Goal: Information Seeking & Learning: Learn about a topic

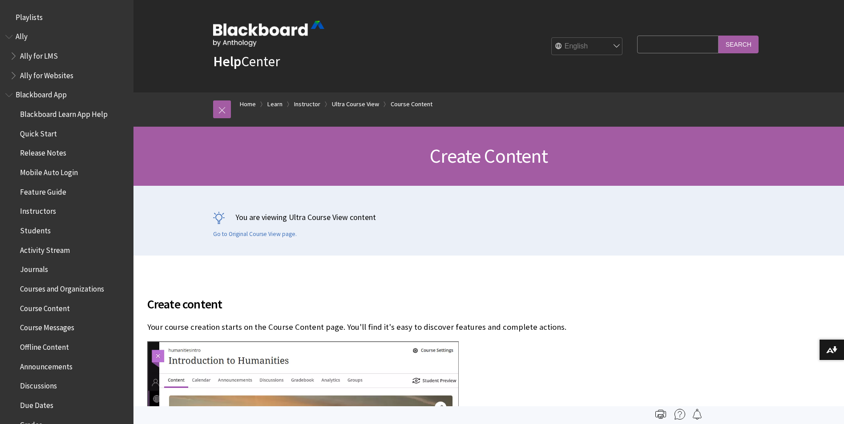
click at [29, 53] on span "Ally for LMS" at bounding box center [39, 54] width 38 height 12
click at [37, 75] on span "Ally for Websites" at bounding box center [46, 74] width 53 height 12
click at [36, 93] on span "Blackboard App" at bounding box center [41, 94] width 51 height 12
click at [39, 113] on span "Blackboard Learn App Help" at bounding box center [64, 113] width 88 height 12
click at [40, 129] on span "Quick Start" at bounding box center [38, 132] width 37 height 12
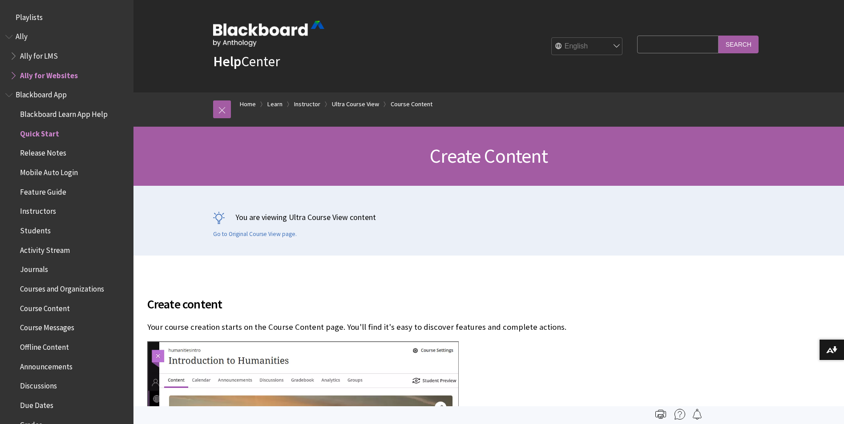
click at [21, 32] on span "Ally" at bounding box center [22, 35] width 12 height 12
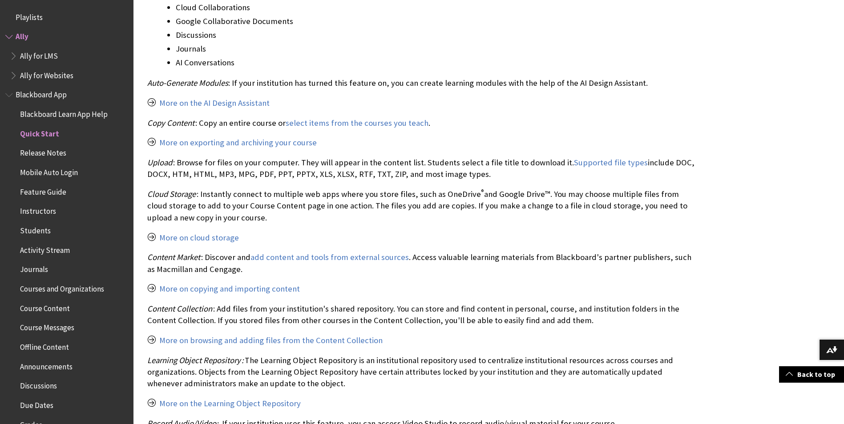
scroll to position [1150, 0]
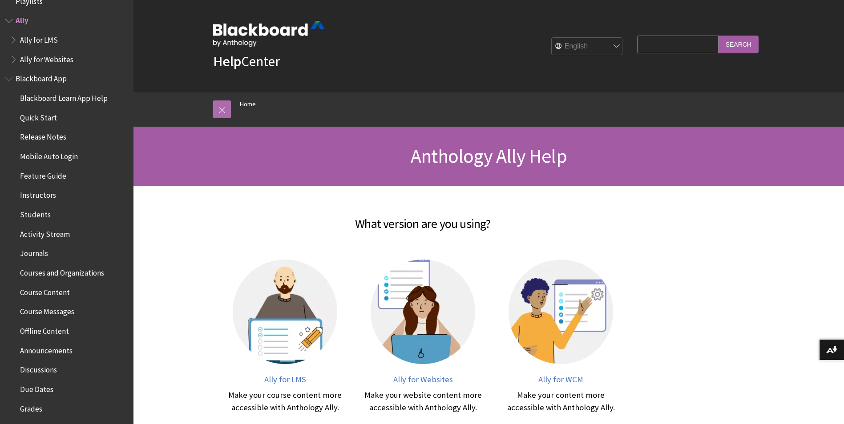
click at [222, 105] on link at bounding box center [222, 110] width 18 height 18
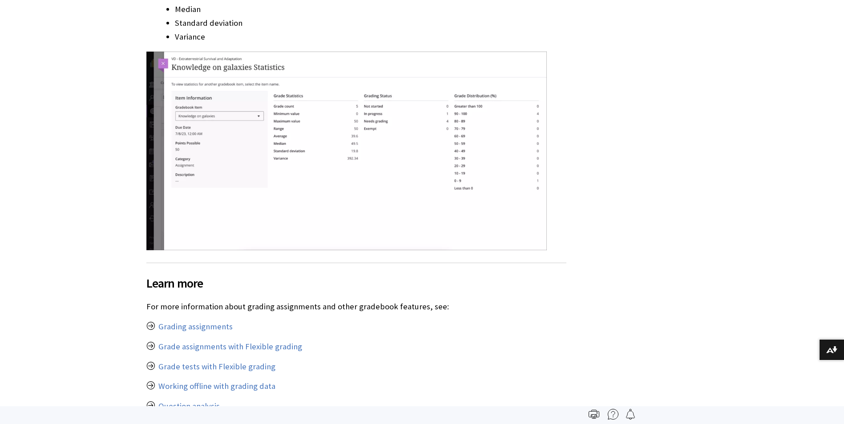
scroll to position [4882, 0]
